Goal: Check status: Check status

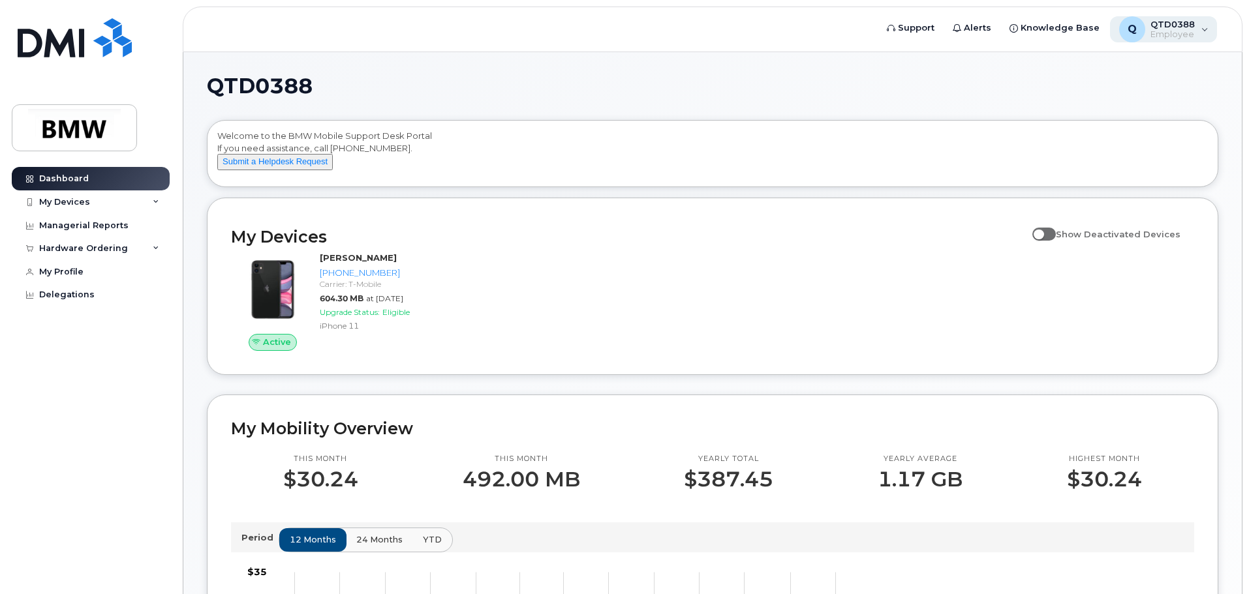
click at [1200, 32] on div "Q QTD0388 Employee" at bounding box center [1164, 29] width 108 height 26
click at [1199, 29] on div "Q QTD0388 Employee" at bounding box center [1164, 29] width 108 height 26
